Goal: Information Seeking & Learning: Learn about a topic

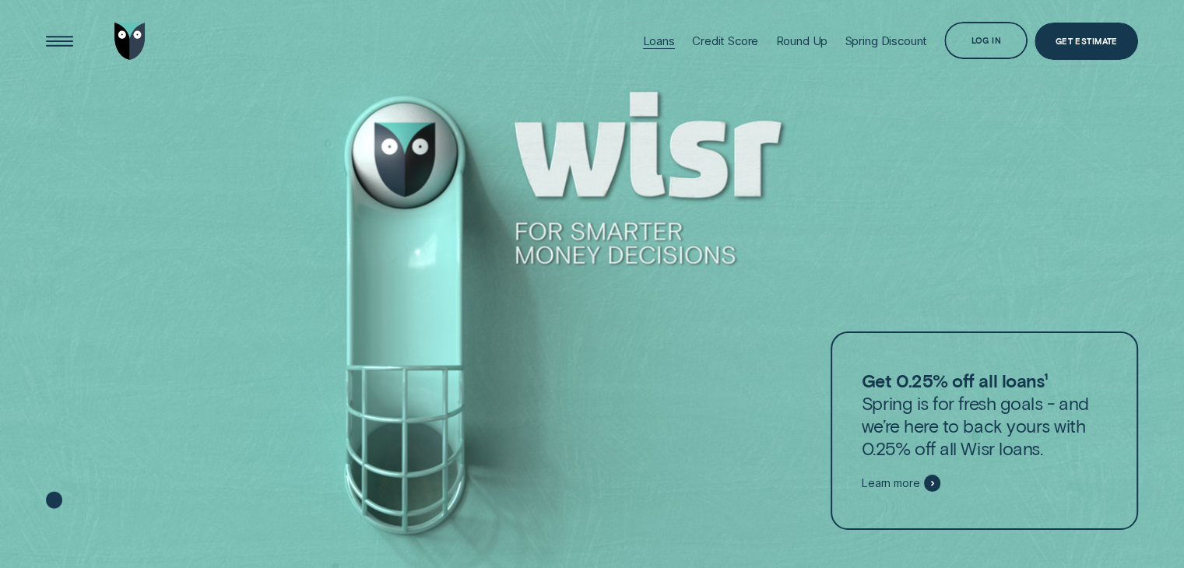
click at [652, 41] on div "Loans" at bounding box center [659, 40] width 32 height 15
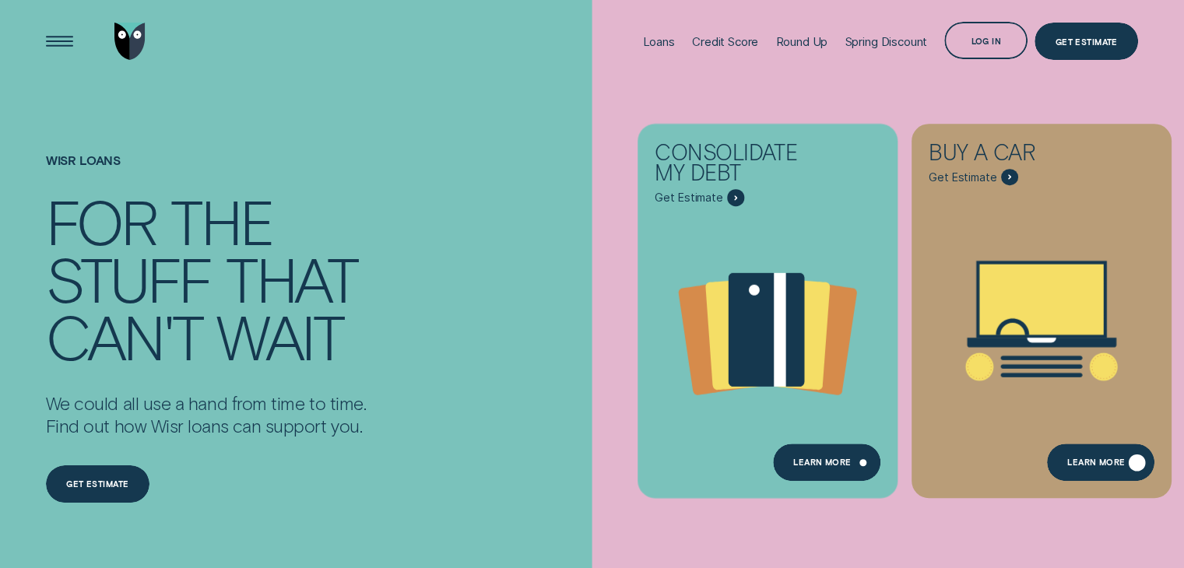
click at [1091, 471] on div "Learn More" at bounding box center [1099, 462] width 107 height 37
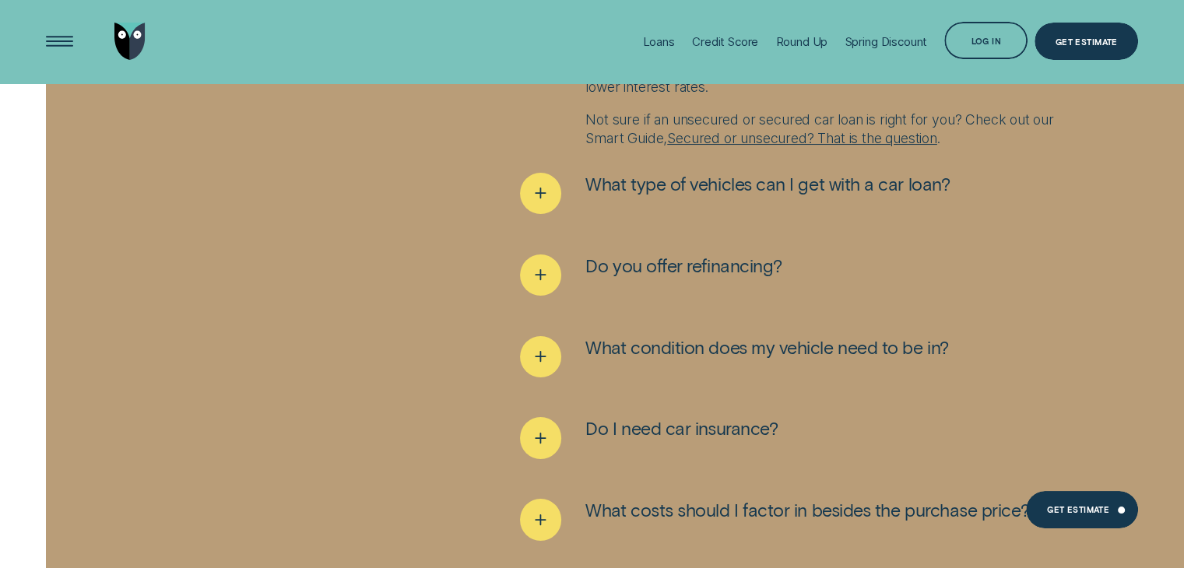
scroll to position [6022, 0]
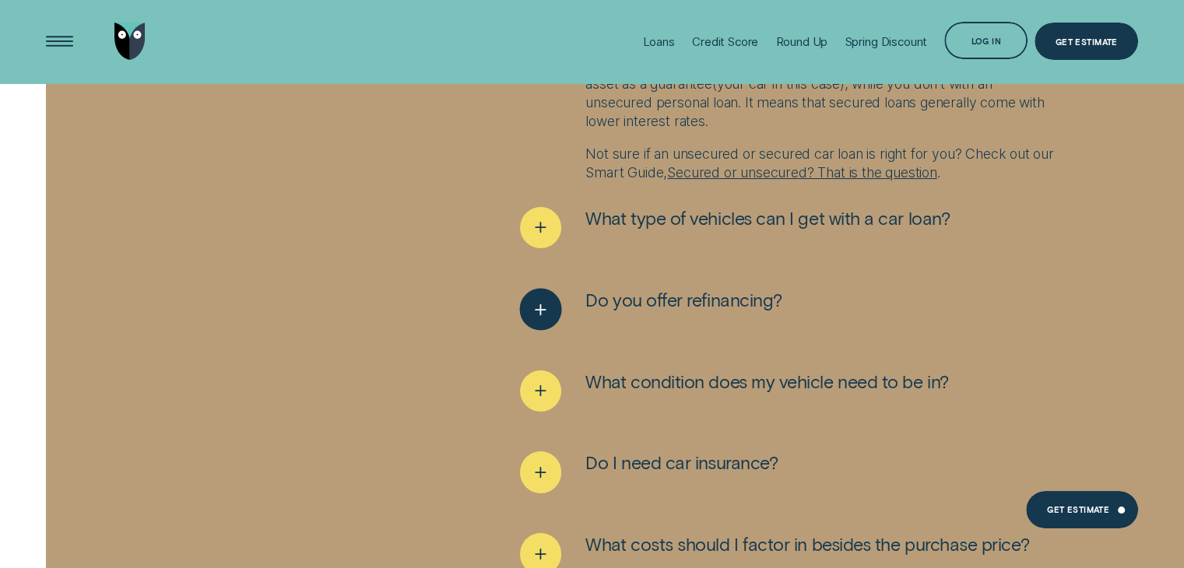
click at [542, 312] on icon "See more" at bounding box center [540, 309] width 21 height 24
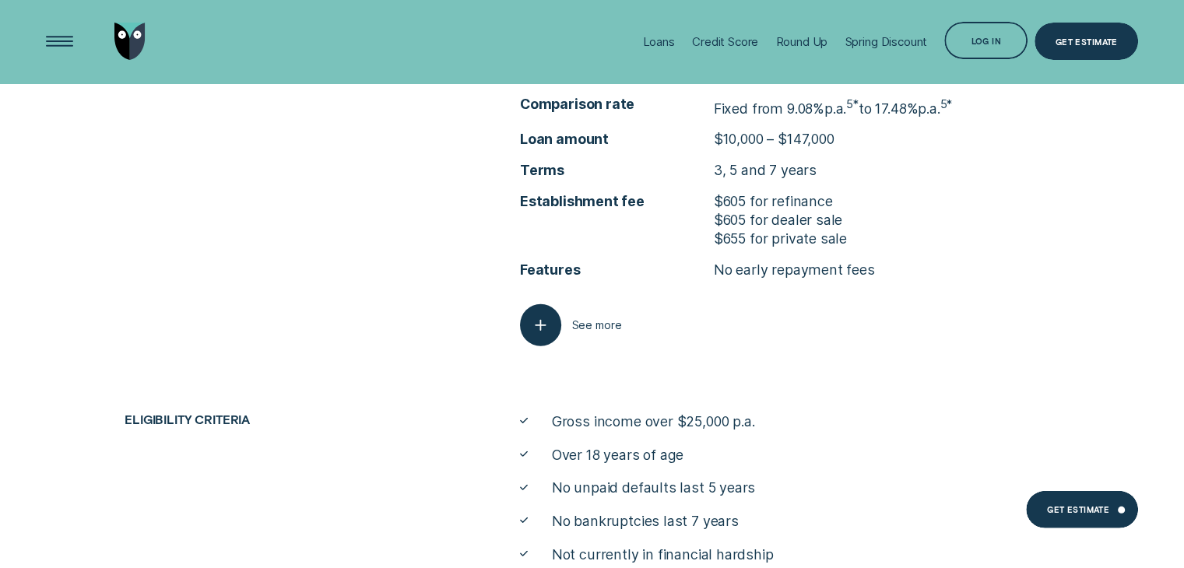
scroll to position [4456, 0]
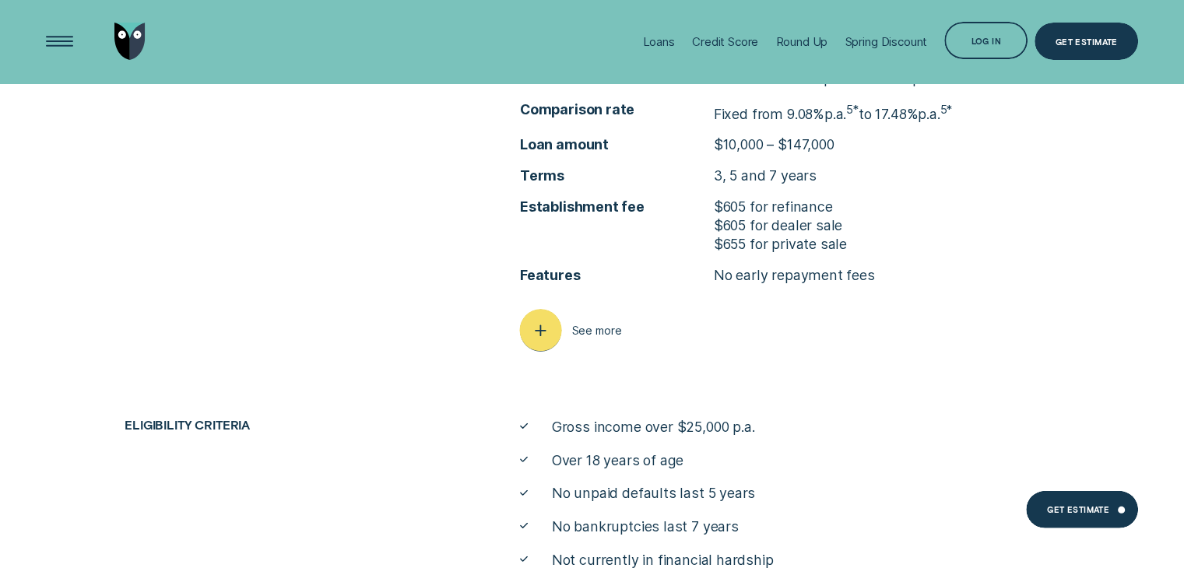
click at [592, 337] on button "See more" at bounding box center [571, 330] width 102 height 41
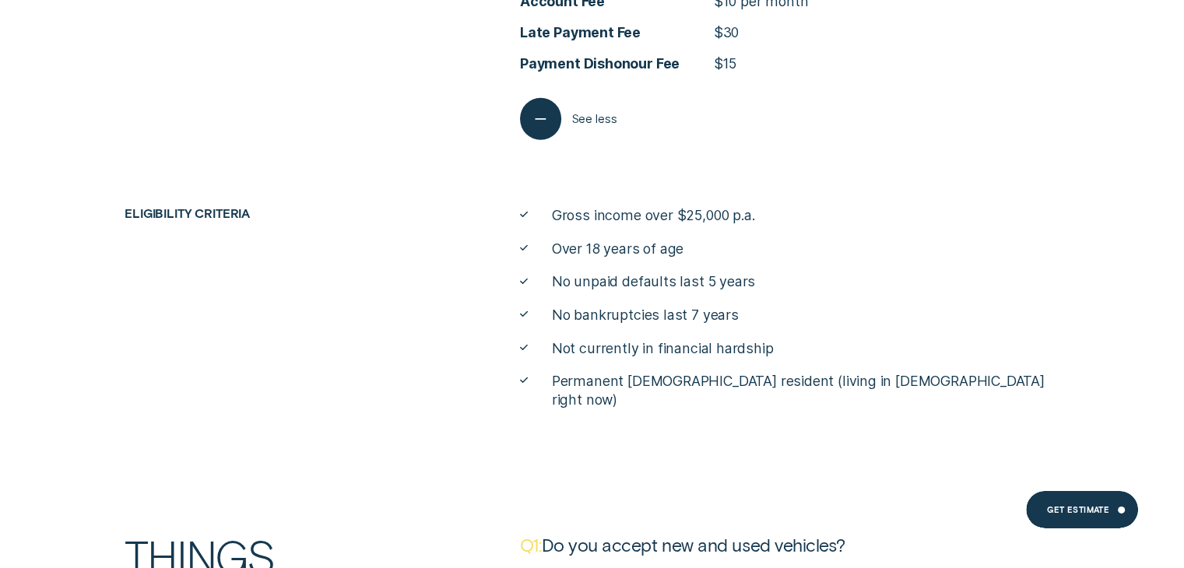
scroll to position [5064, 0]
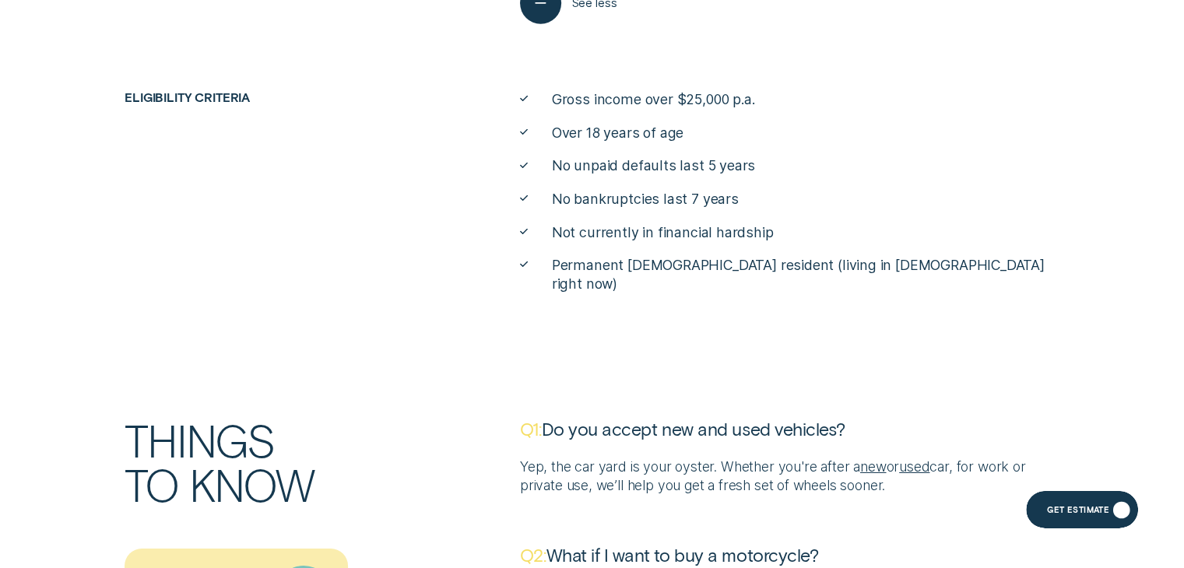
click at [1056, 496] on div "Get Estimate" at bounding box center [1082, 509] width 112 height 37
